Goal: Find specific page/section: Find specific page/section

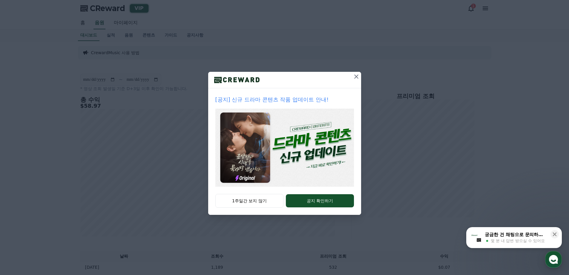
click at [357, 76] on icon at bounding box center [356, 76] width 4 height 4
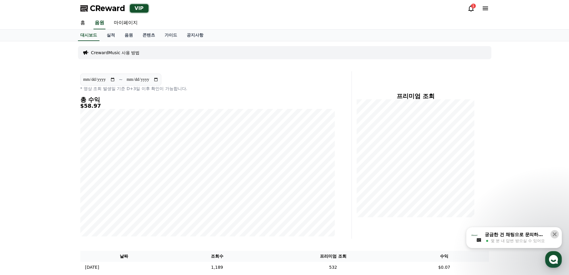
click at [558, 234] on button at bounding box center [555, 234] width 8 height 8
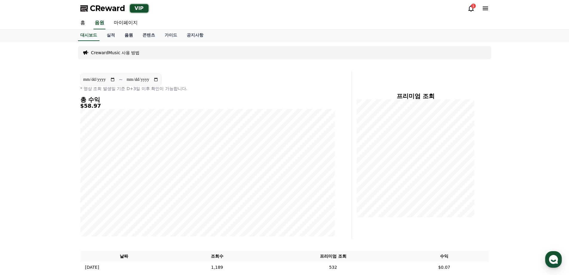
click at [130, 36] on link "음원" at bounding box center [129, 35] width 18 height 11
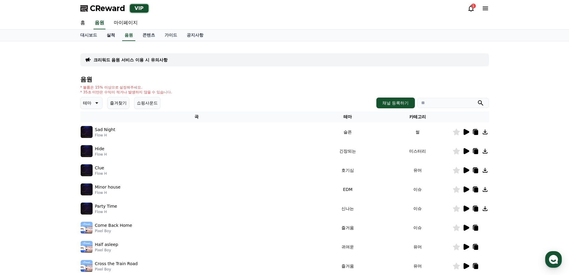
click at [107, 32] on link "실적" at bounding box center [111, 35] width 18 height 11
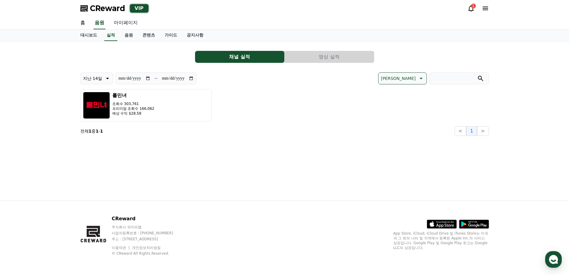
click at [121, 24] on link "마이페이지" at bounding box center [125, 23] width 33 height 13
select select "**********"
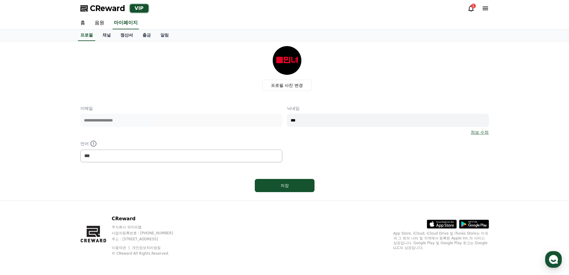
click at [122, 36] on link "정산서" at bounding box center [127, 35] width 22 height 11
